Goal: Task Accomplishment & Management: Use online tool/utility

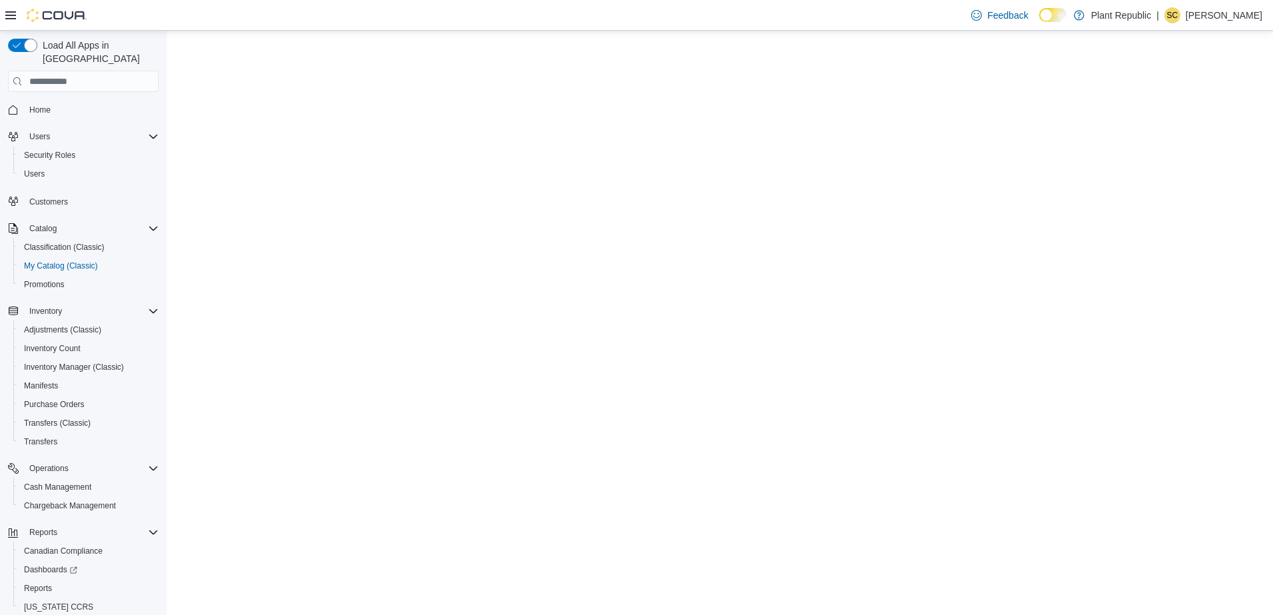
select select "**********"
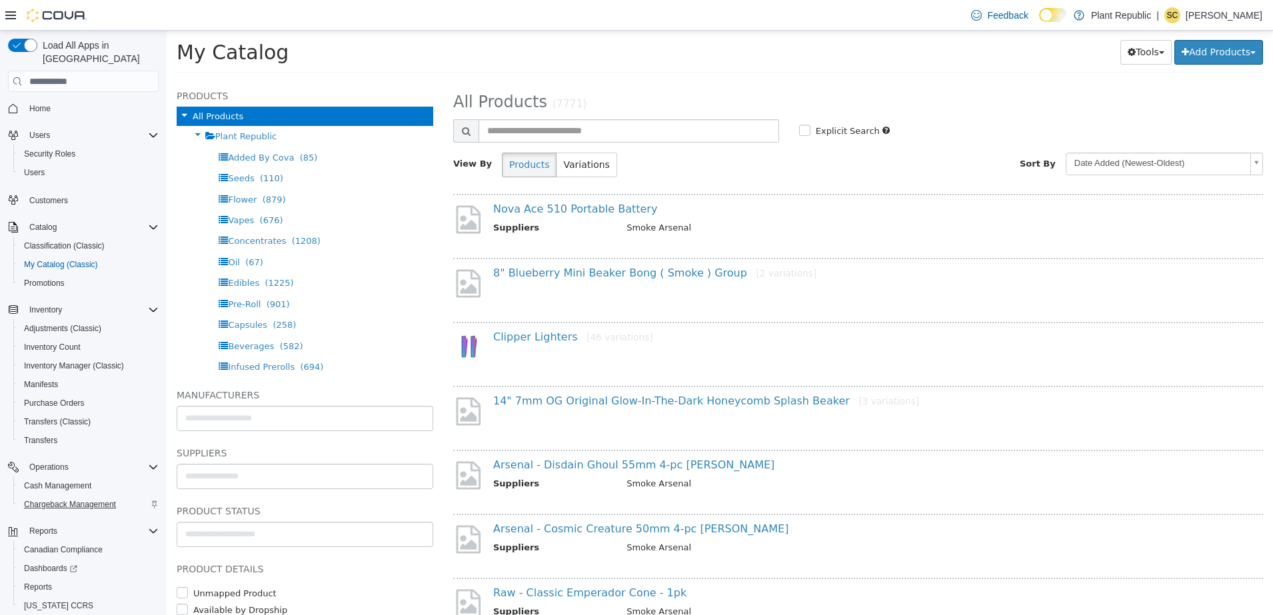
scroll to position [36, 0]
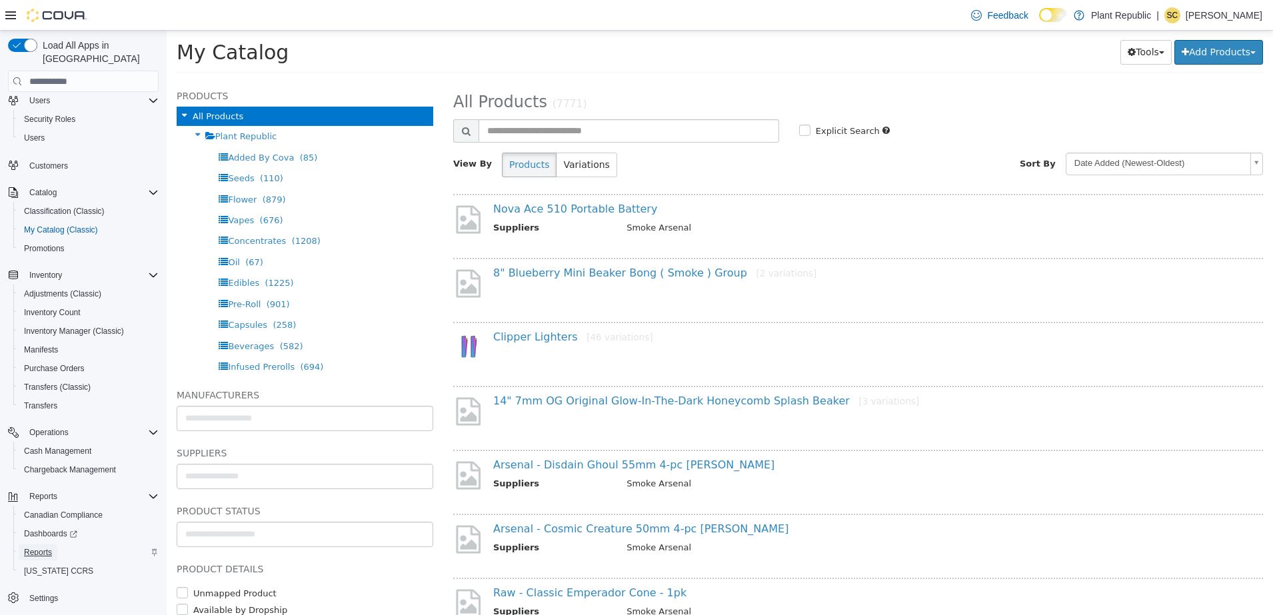
click at [38, 547] on span "Reports" at bounding box center [38, 552] width 28 height 11
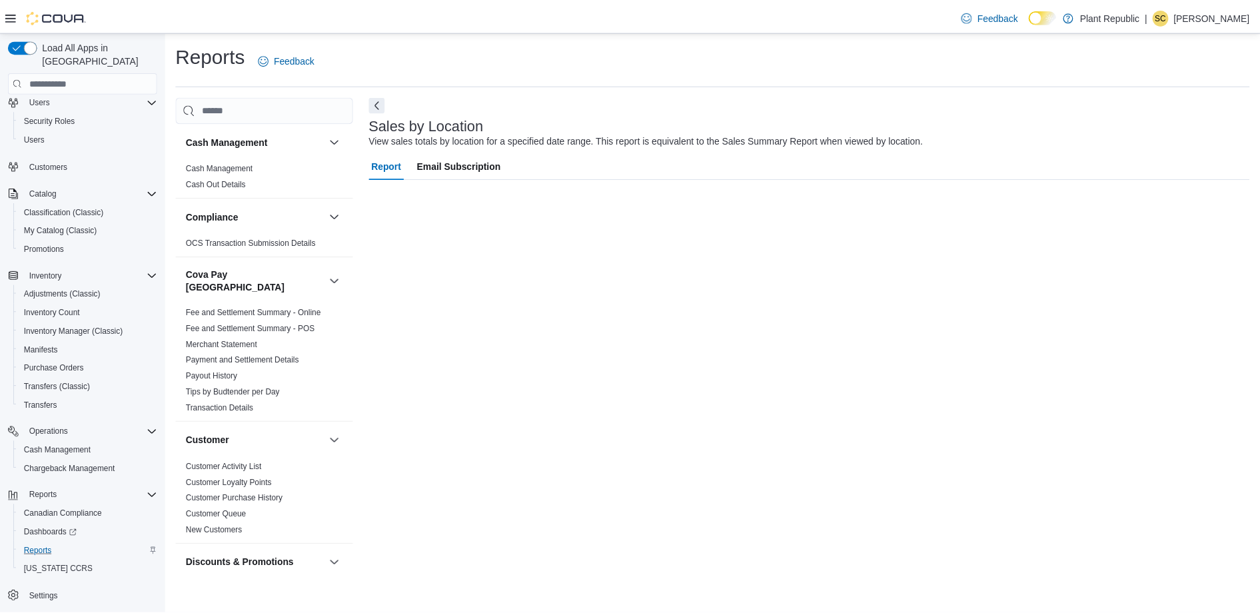
scroll to position [1, 0]
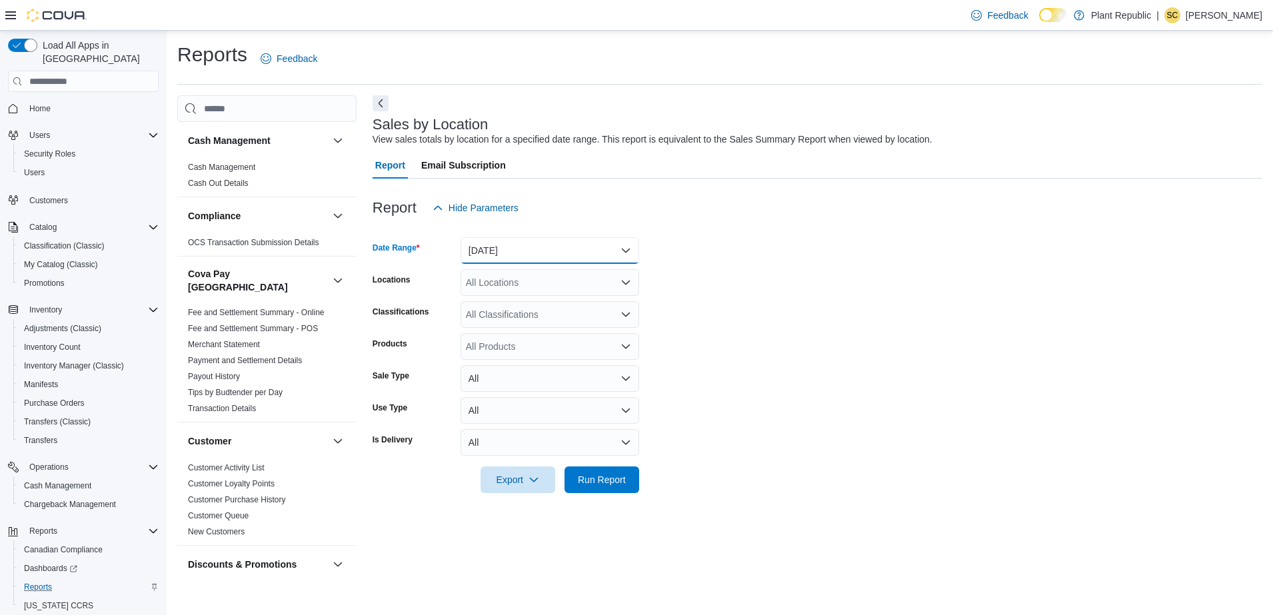
click at [499, 258] on button "[DATE]" at bounding box center [550, 250] width 179 height 27
click at [499, 301] on span "[DATE]" at bounding box center [558, 304] width 152 height 16
click at [615, 469] on span "Run Report" at bounding box center [602, 479] width 59 height 27
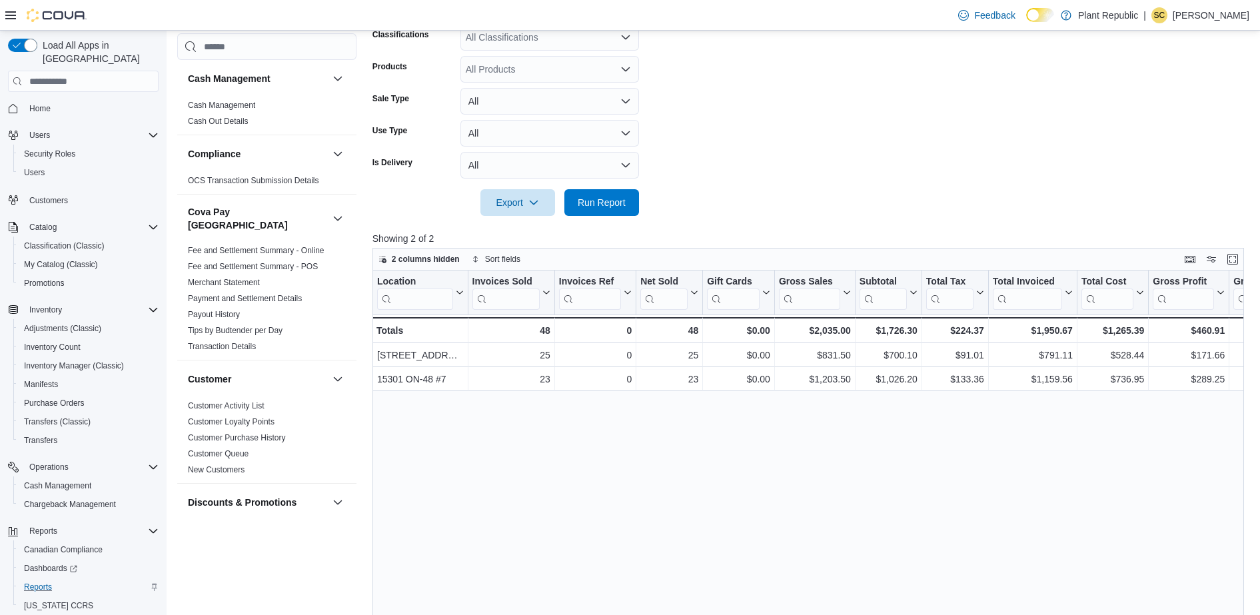
scroll to position [292, 0]
